Goal: Transaction & Acquisition: Purchase product/service

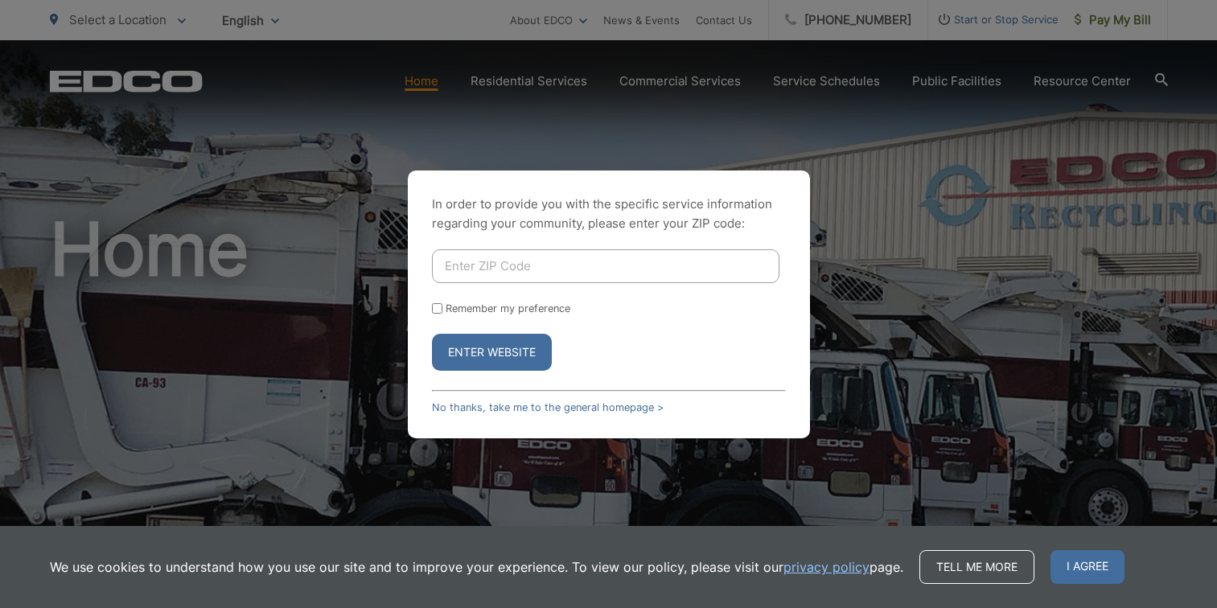
click at [454, 270] on input "Enter ZIP Code" at bounding box center [606, 266] width 348 height 34
type input "92024"
click at [434, 308] on input "Remember my preference" at bounding box center [437, 308] width 10 height 10
checkbox input "true"
click at [480, 356] on button "Enter Website" at bounding box center [492, 352] width 120 height 37
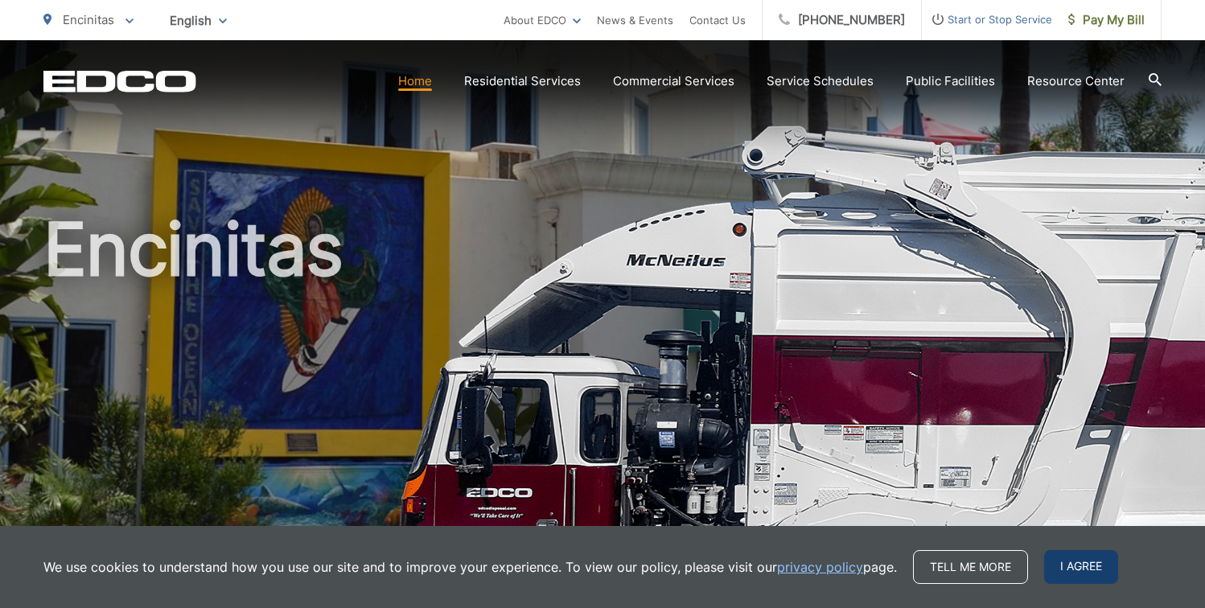
click at [1063, 560] on span "I agree" at bounding box center [1081, 567] width 74 height 34
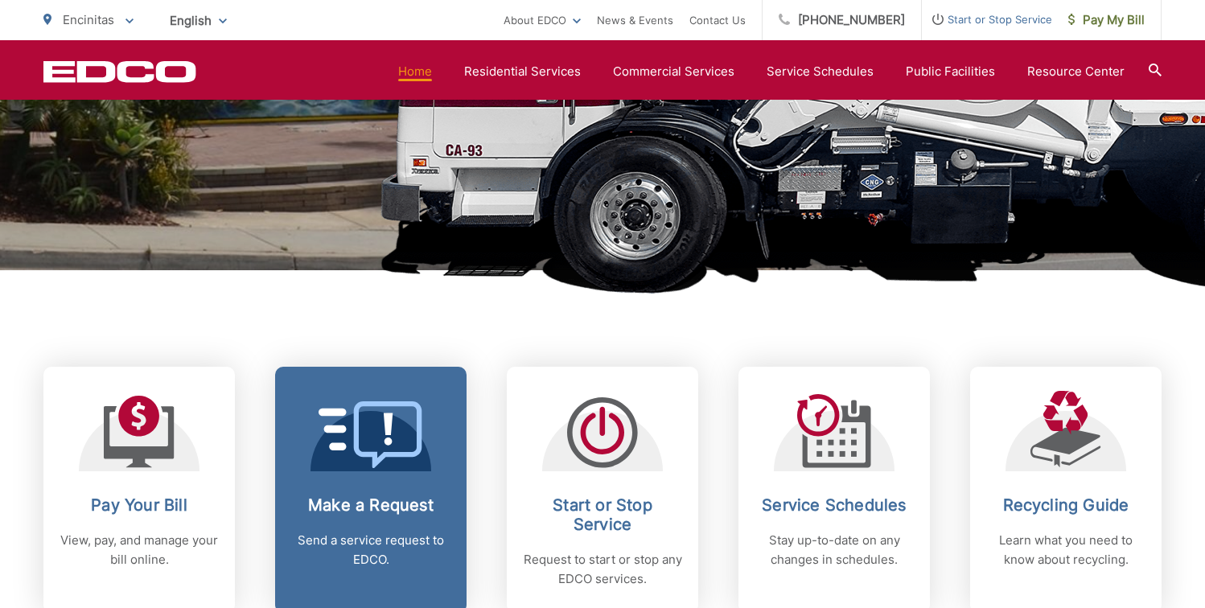
scroll to position [475, 0]
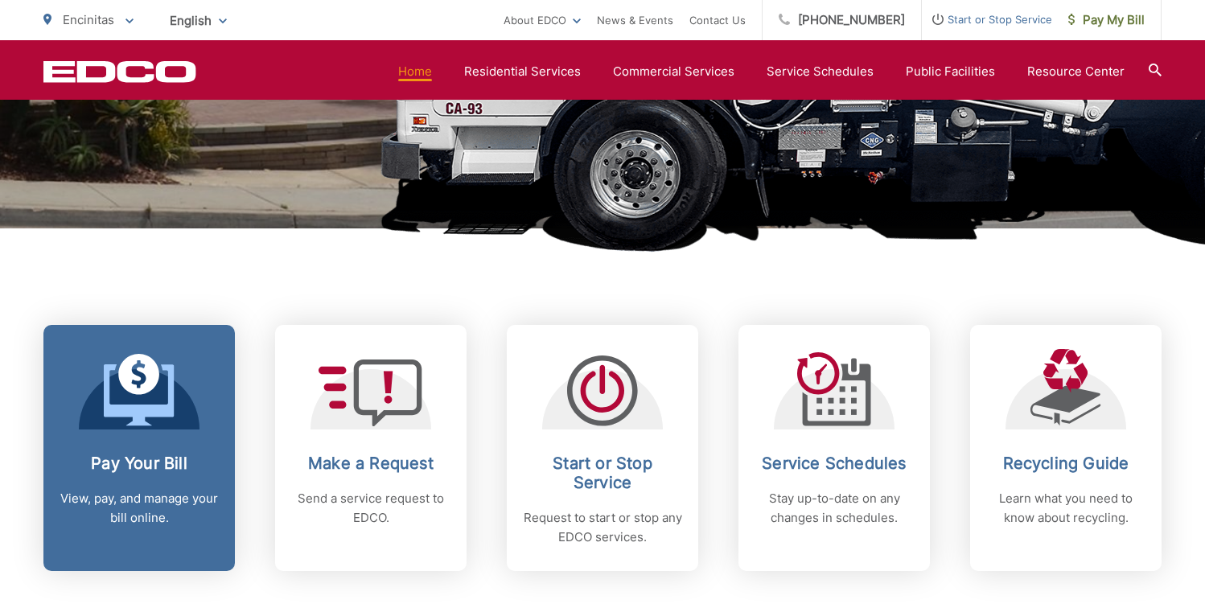
click at [159, 442] on link "Pay Your Bill View, pay, and manage your bill online." at bounding box center [138, 448] width 191 height 246
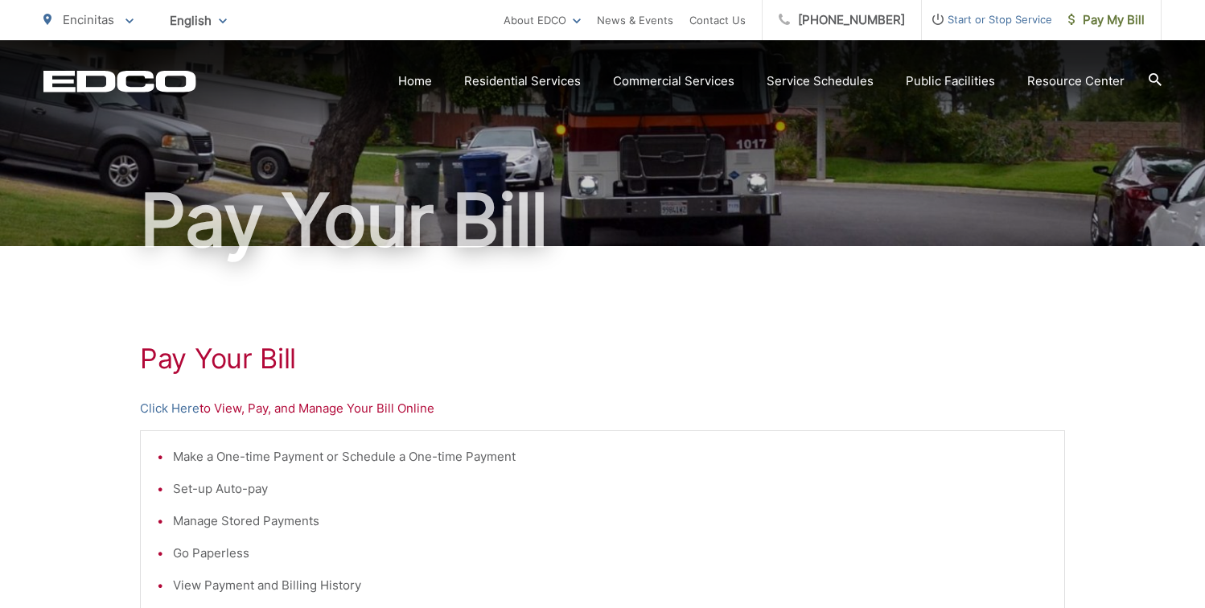
scroll to position [123, 0]
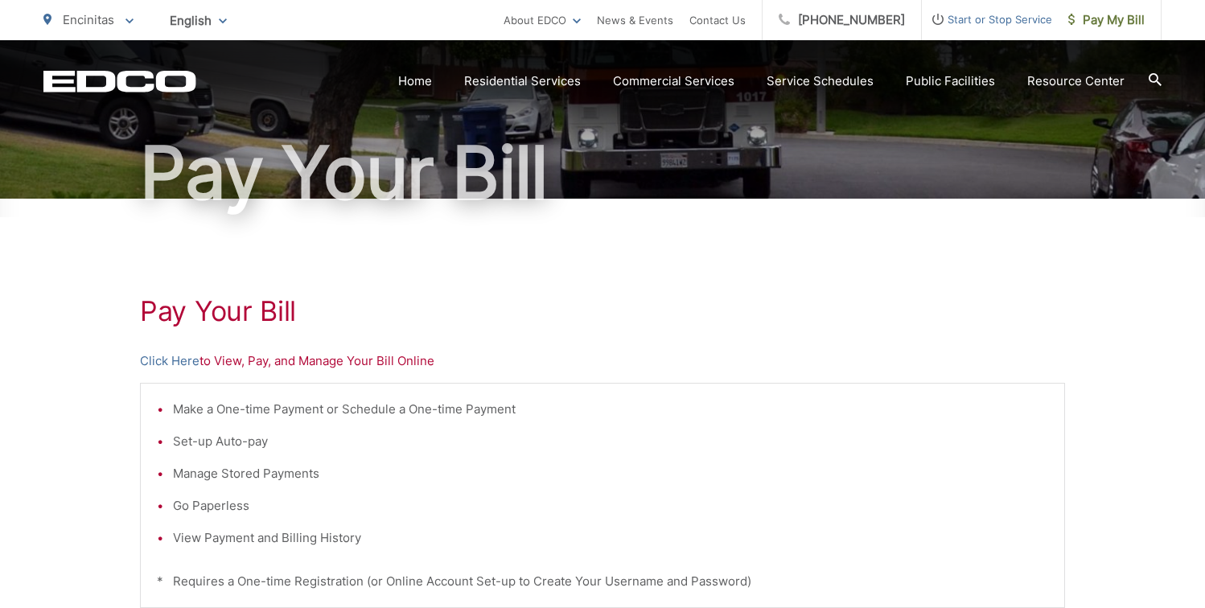
click at [182, 372] on div "Pay Your Bill Click Here to View, Pay, and Manage Your Bill Online Make a One-t…" at bounding box center [602, 560] width 925 height 722
click at [180, 366] on link "Click Here" at bounding box center [170, 361] width 60 height 19
